Goal: Subscribe to service/newsletter

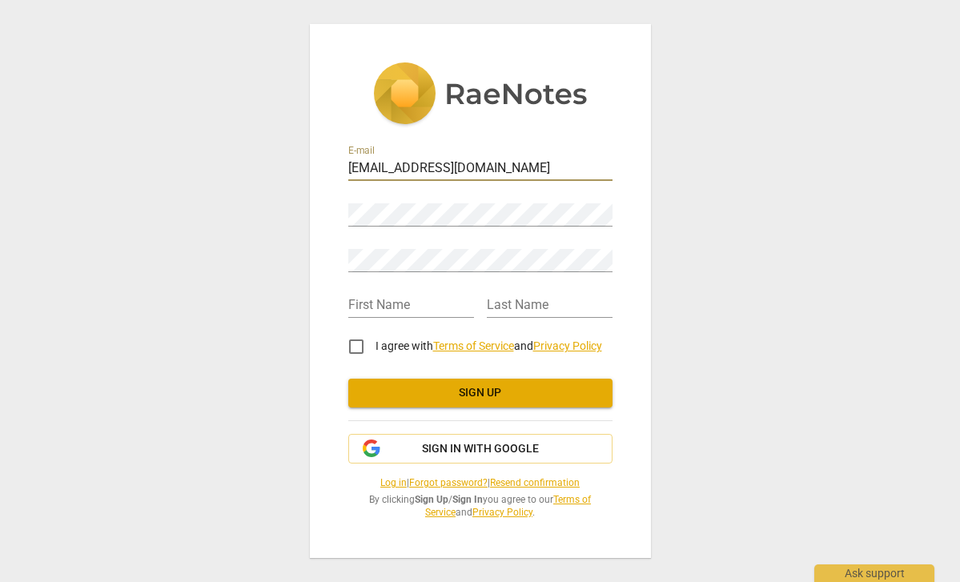
type input "[EMAIL_ADDRESS][DOMAIN_NAME]"
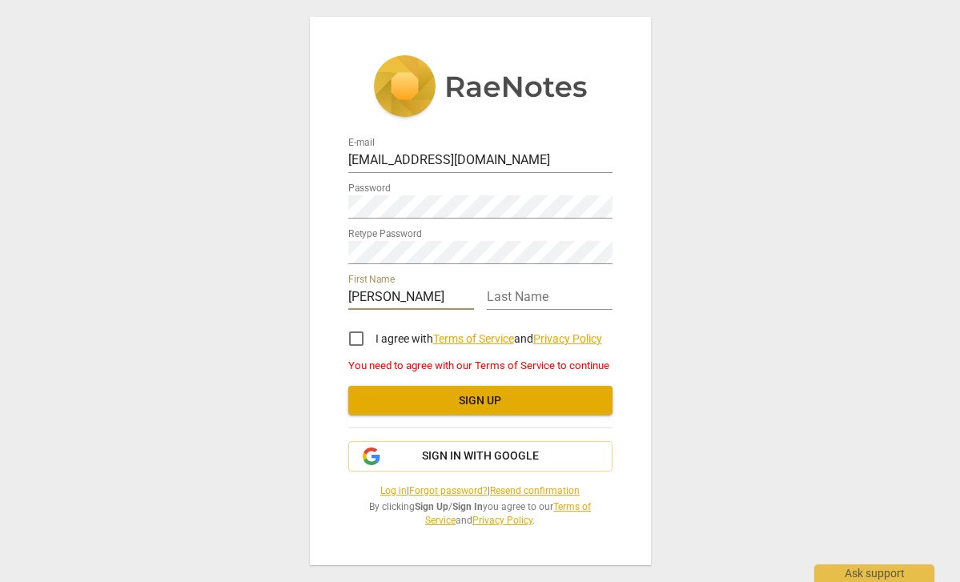
type input "[PERSON_NAME]"
click at [358, 335] on input "I agree with Terms of Service and Privacy Policy" at bounding box center [356, 338] width 38 height 38
checkbox input "true"
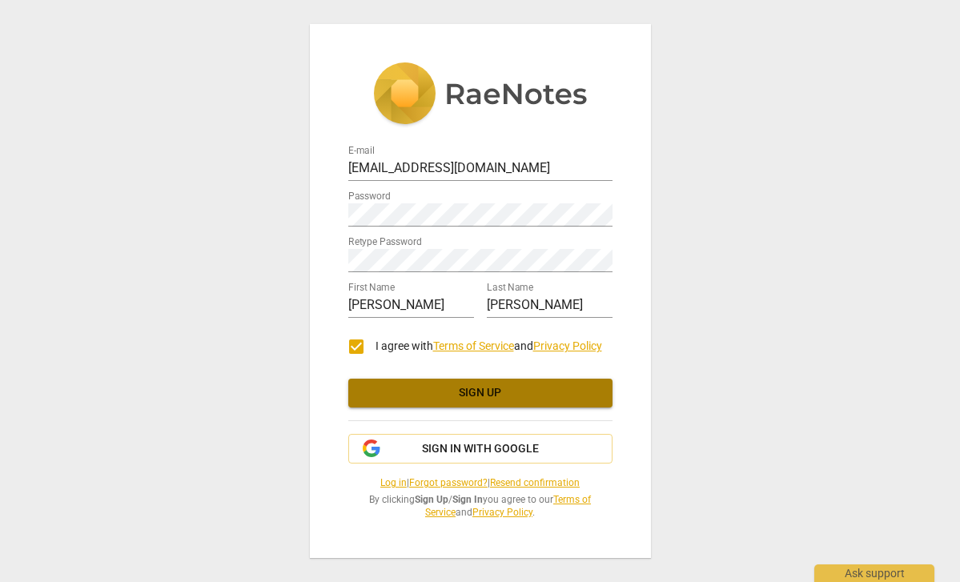
click at [448, 392] on span "Sign up" at bounding box center [480, 393] width 239 height 16
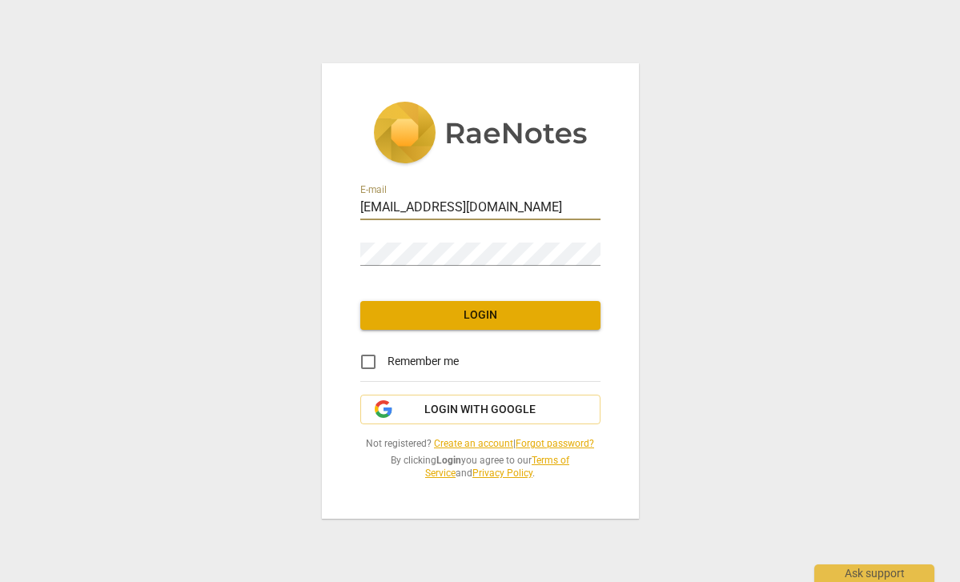
type input "jamiemccut@gmail.com"
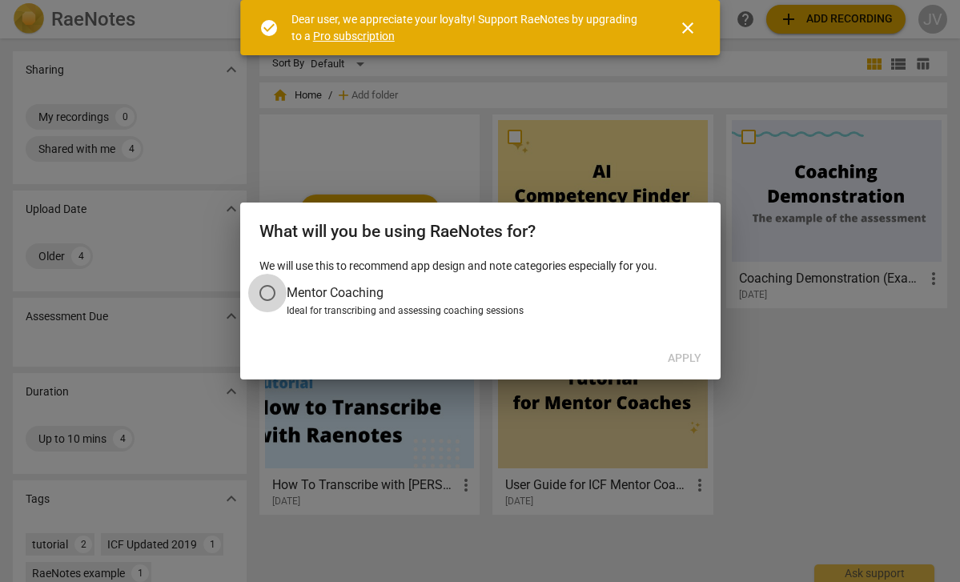
click at [276, 287] on input "Mentor Coaching" at bounding box center [267, 293] width 38 height 38
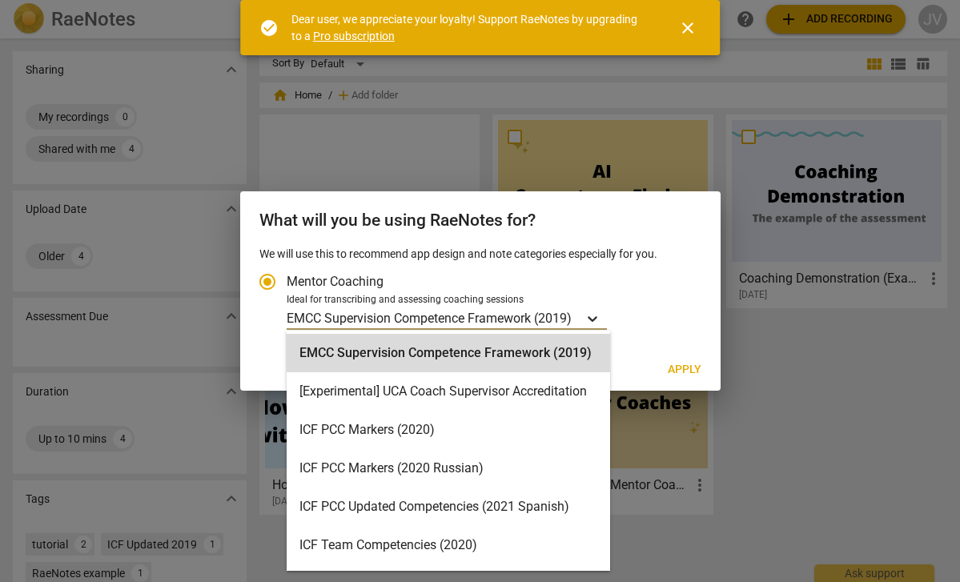
click at [597, 315] on icon "Account type" at bounding box center [592, 319] width 16 height 16
click at [0, 0] on input "Ideal for transcribing and assessing coaching sessions EMCC Supervision Compete…" at bounding box center [0, 0] width 0 height 0
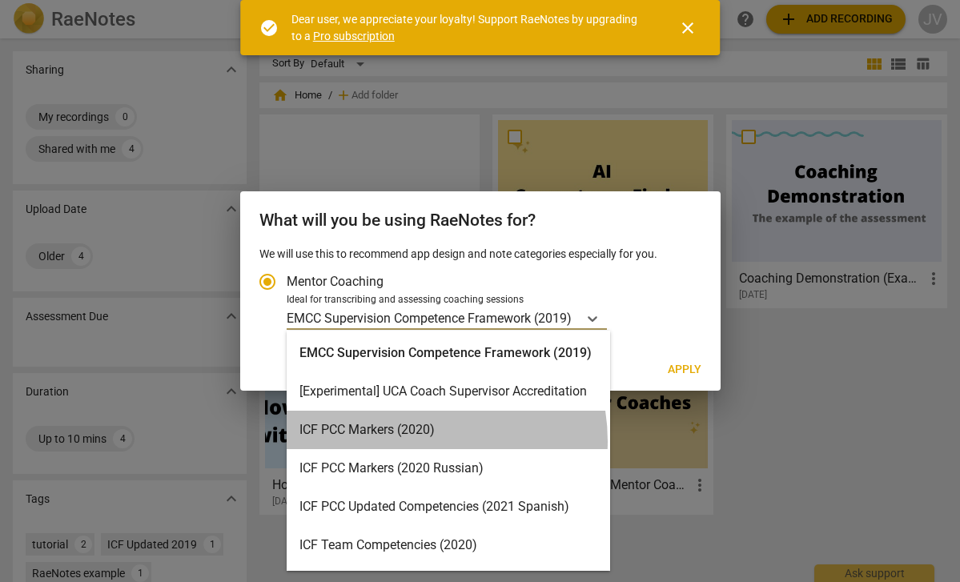
click at [411, 441] on div "ICF PCC Markers (2020)" at bounding box center [448, 430] width 323 height 38
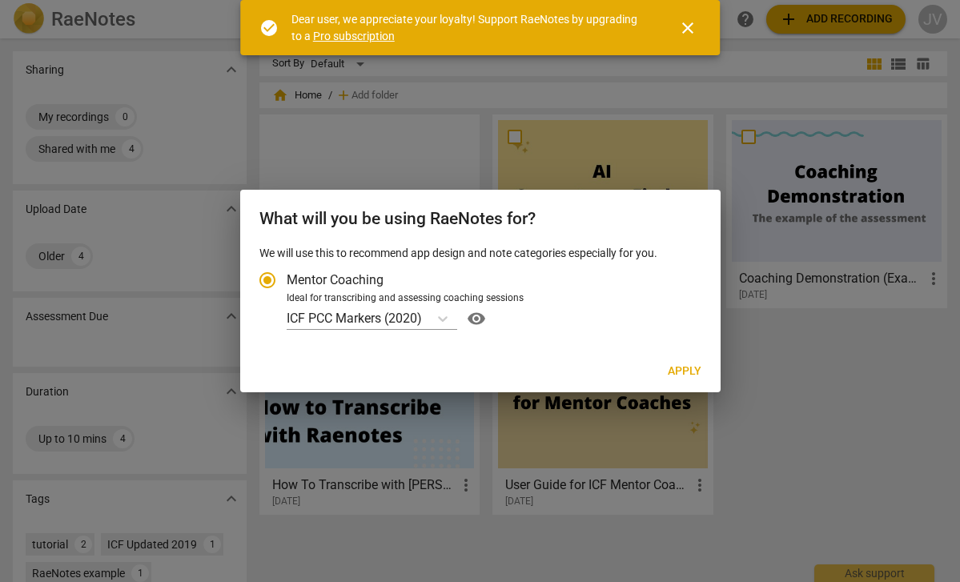
click at [323, 36] on link "Pro subscription" at bounding box center [354, 36] width 82 height 13
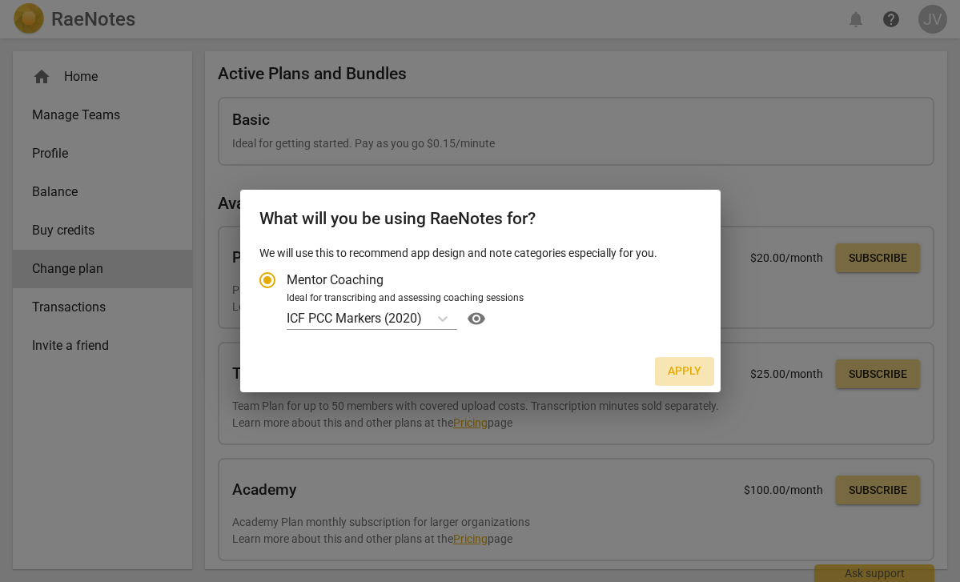
click at [686, 365] on span "Apply" at bounding box center [684, 371] width 34 height 16
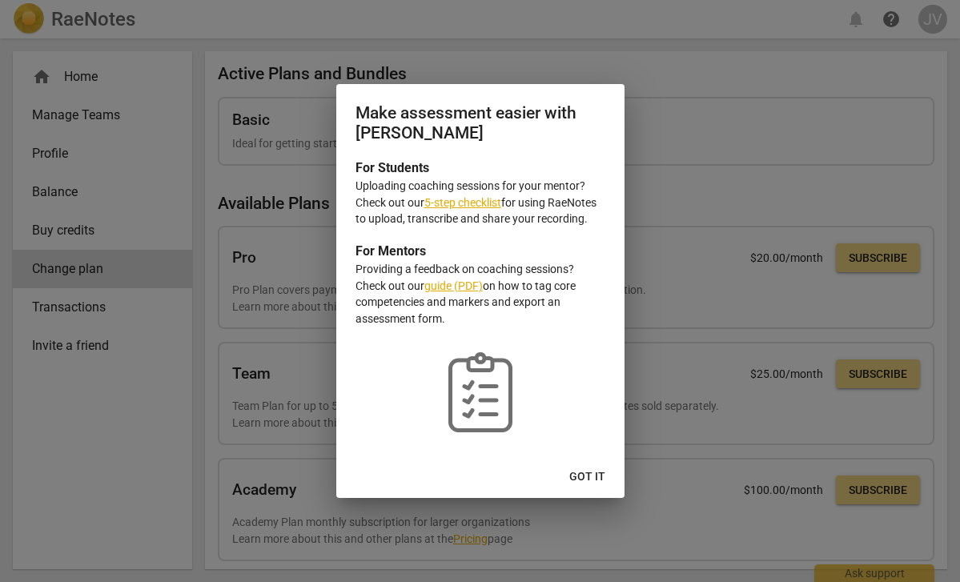
radio input "false"
click at [488, 200] on link "5-step checklist" at bounding box center [462, 202] width 77 height 13
click at [439, 285] on link "guide (PDF)" at bounding box center [453, 285] width 58 height 13
click at [589, 471] on span "Got it" at bounding box center [587, 477] width 36 height 16
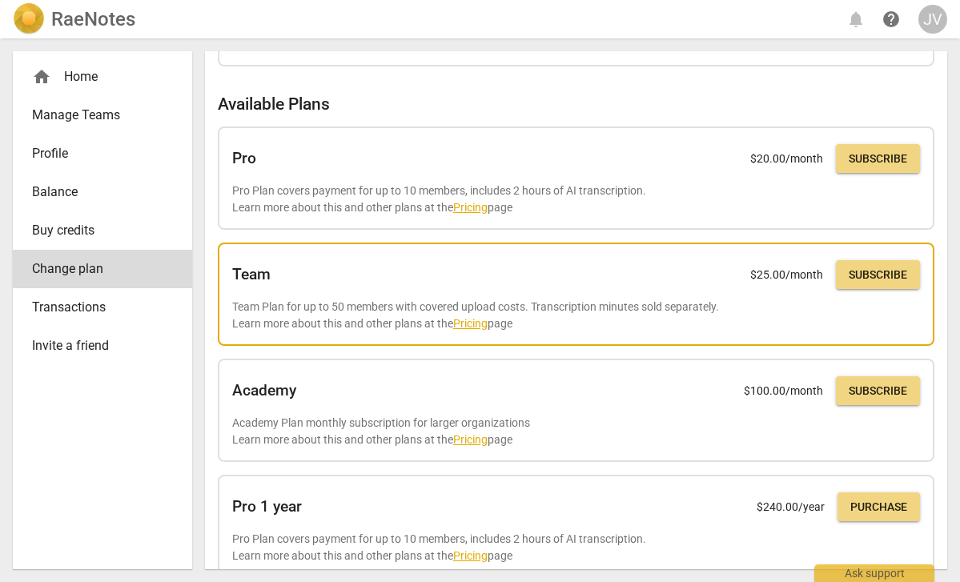
scroll to position [98, 0]
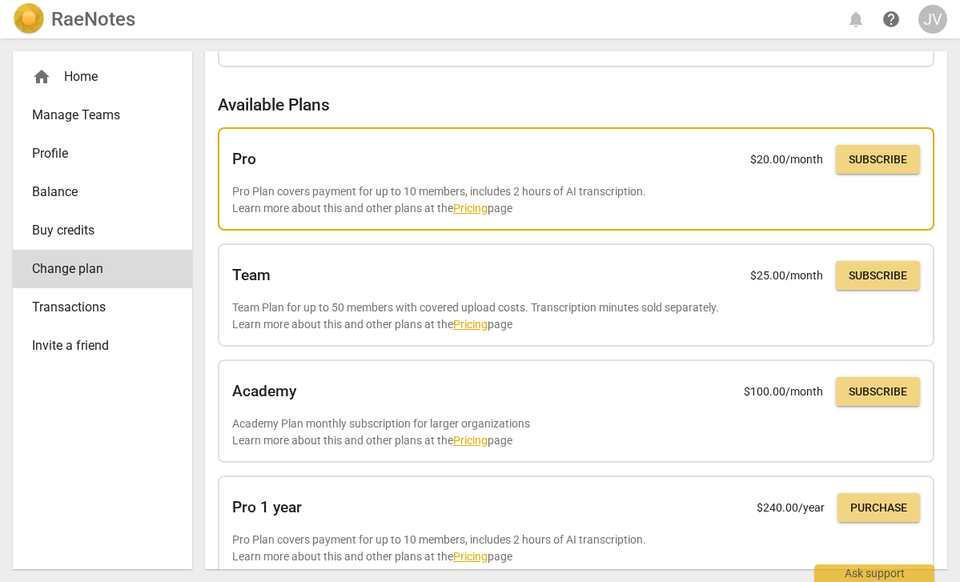
click at [884, 159] on span "Subscribe" at bounding box center [877, 160] width 58 height 16
